Goal: Transaction & Acquisition: Obtain resource

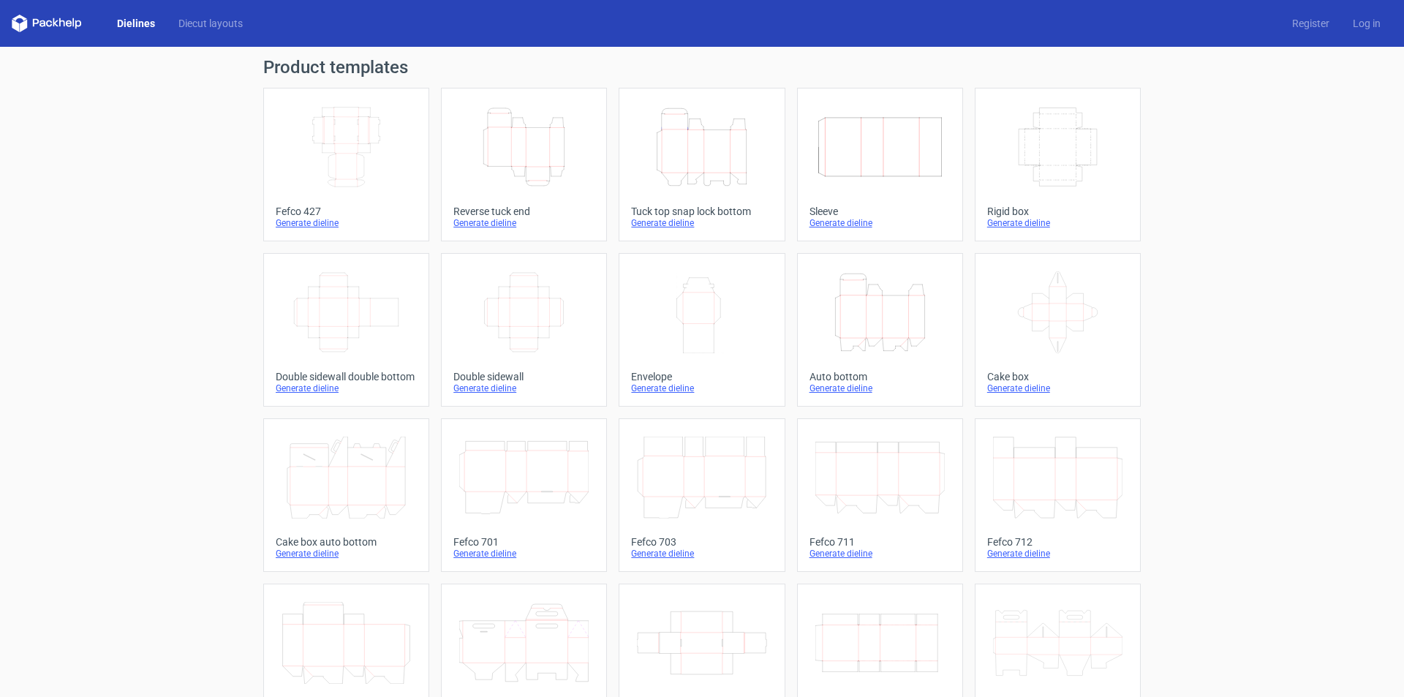
click at [506, 168] on icon "Height Depth Width" at bounding box center [523, 147] width 129 height 82
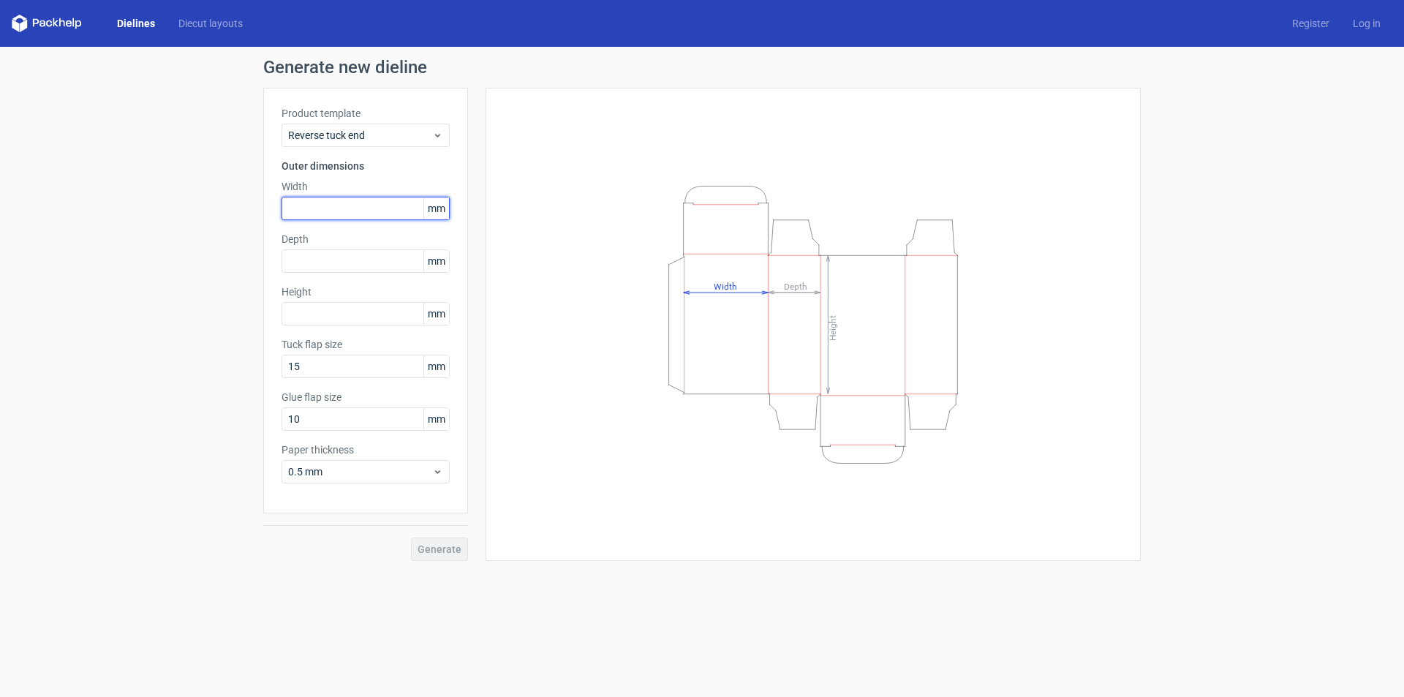
click at [340, 214] on input "text" at bounding box center [366, 208] width 168 height 23
type input "46"
type input "18"
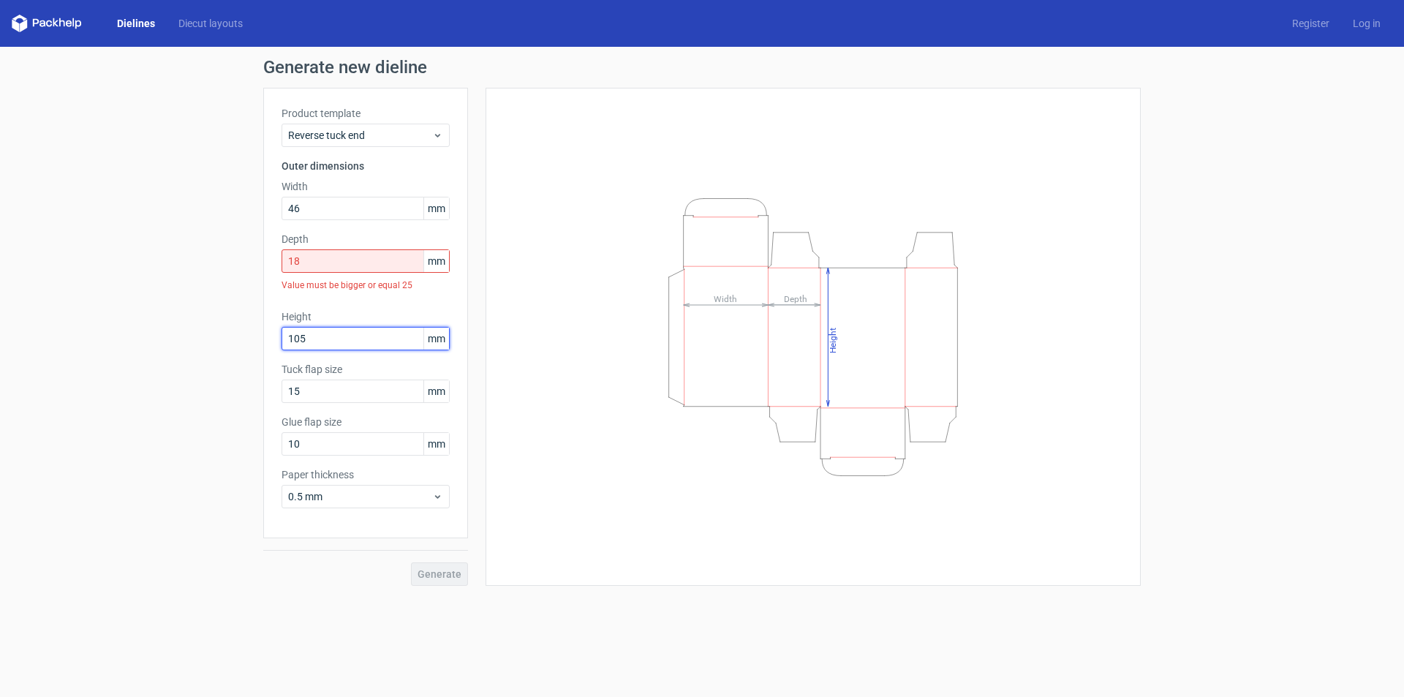
type input "105"
click at [317, 269] on input "18" at bounding box center [366, 260] width 168 height 23
type input "1"
click at [306, 267] on input "24" at bounding box center [366, 260] width 168 height 23
type input "2"
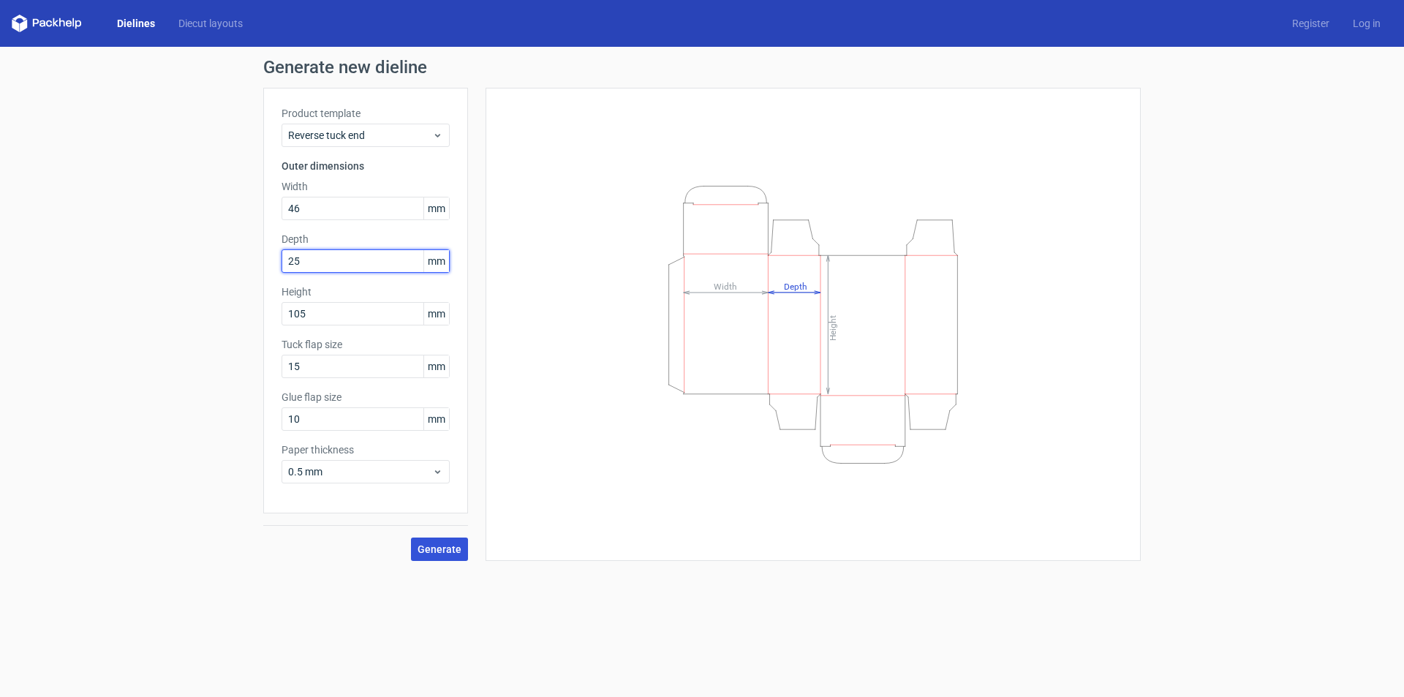
type input "25"
click at [437, 552] on span "Generate" at bounding box center [440, 549] width 44 height 10
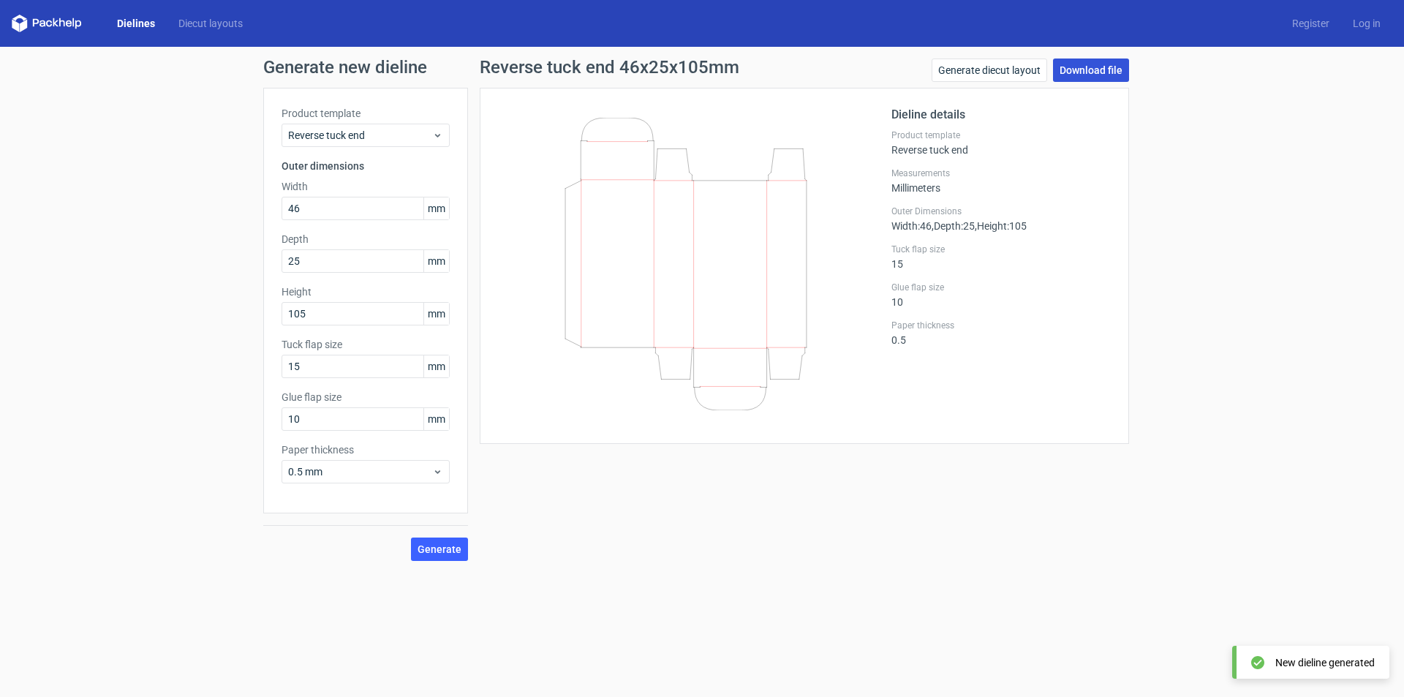
click at [1061, 68] on link "Download file" at bounding box center [1091, 70] width 76 height 23
